Goal: Transaction & Acquisition: Purchase product/service

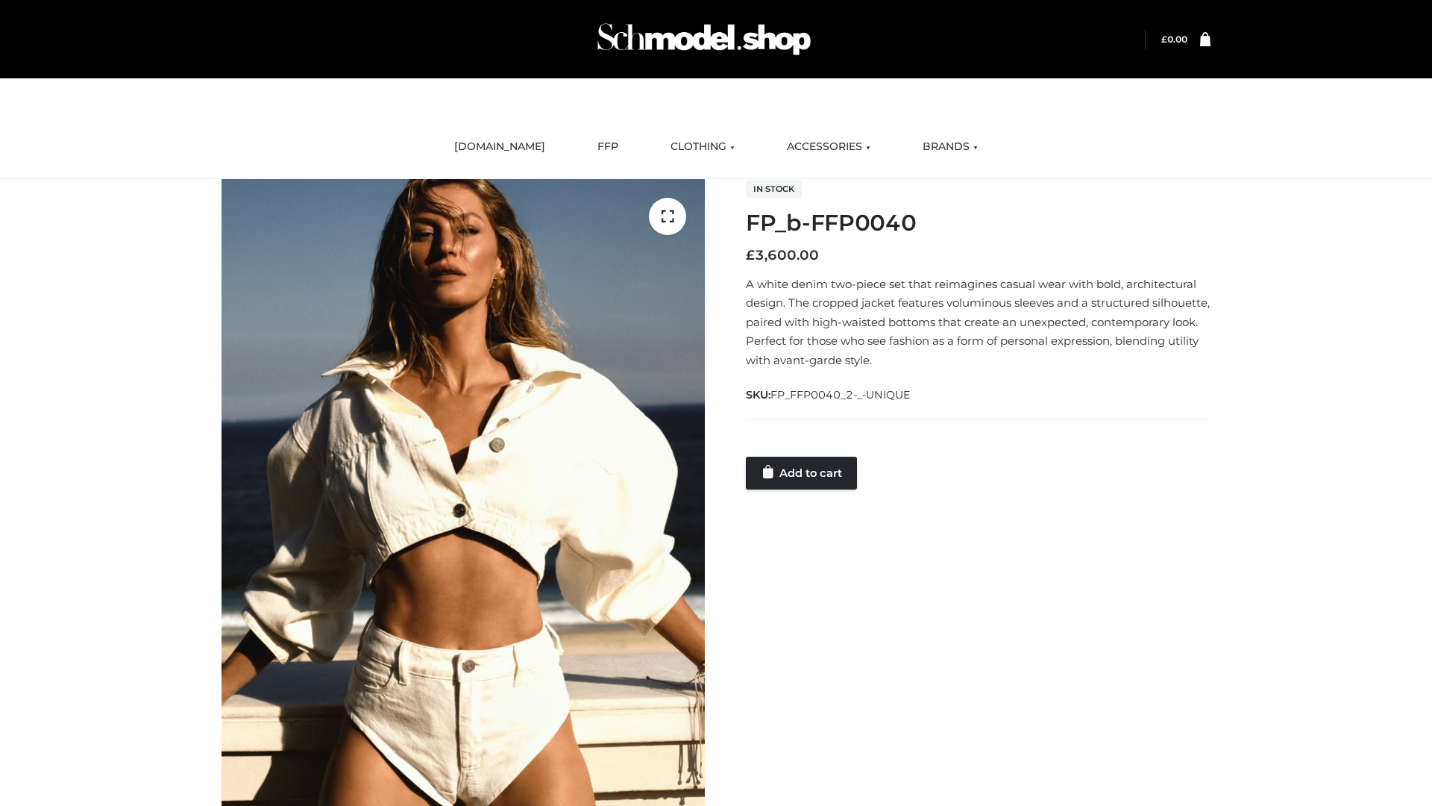
click at [803, 472] on link "Add to cart" at bounding box center [801, 472] width 111 height 33
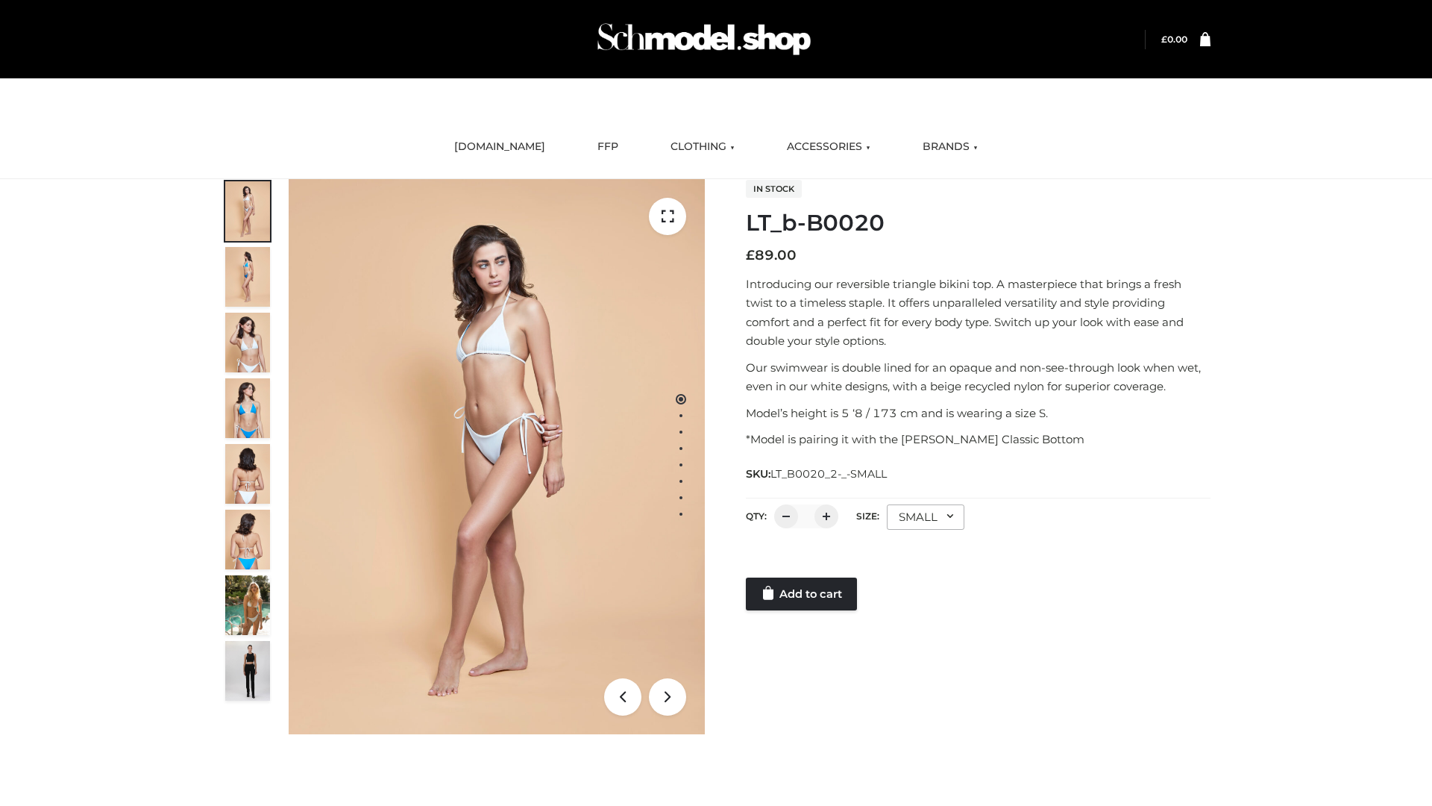
click at [803, 594] on link "Add to cart" at bounding box center [801, 593] width 111 height 33
